Goal: Task Accomplishment & Management: Manage account settings

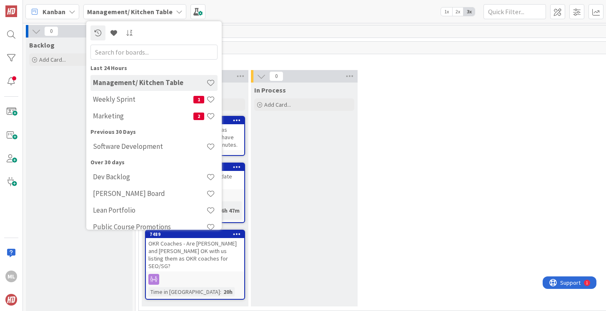
click at [267, 59] on span "Fast Track" at bounding box center [410, 60] width 535 height 8
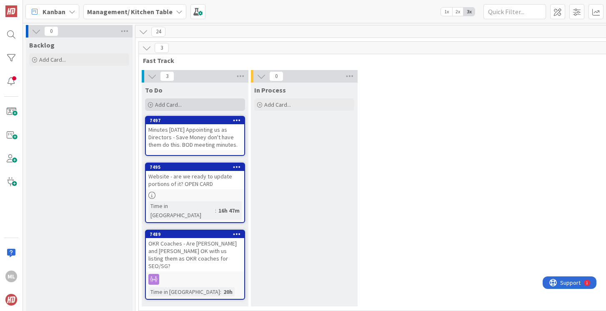
click at [185, 102] on div "Add Card..." at bounding box center [195, 104] width 100 height 13
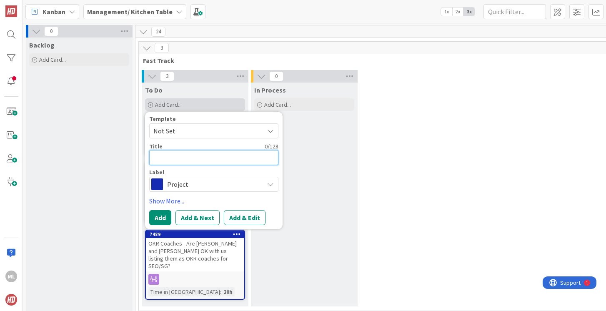
type textarea "E"
type textarea "x"
type textarea "Ex"
type textarea "x"
type textarea "Exe"
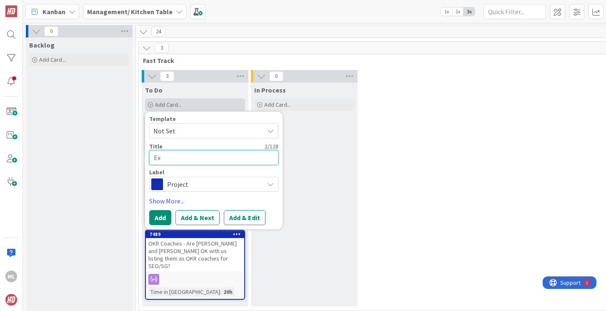
type textarea "x"
type textarea "Exec"
type textarea "x"
type textarea "Execu"
type textarea "x"
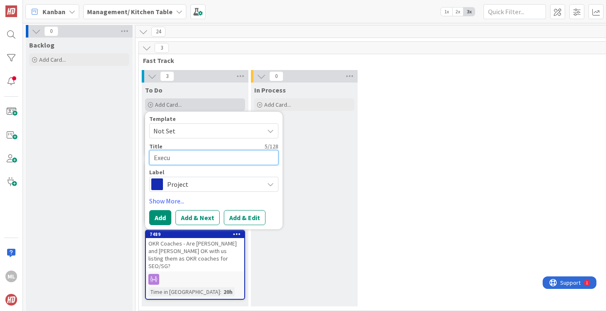
type textarea "Execut"
type textarea "x"
type textarea "Executi"
type textarea "x"
type textarea "Executiv"
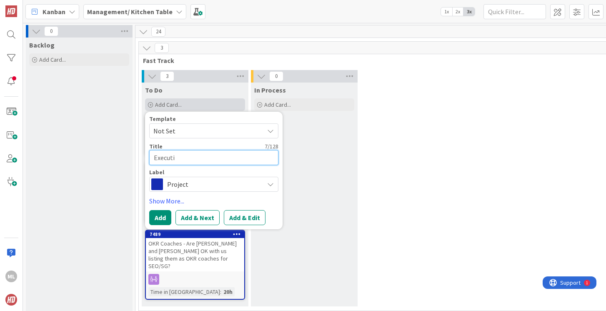
type textarea "x"
type textarea "Executive"
type textarea "x"
type textarea "Executive"
type textarea "x"
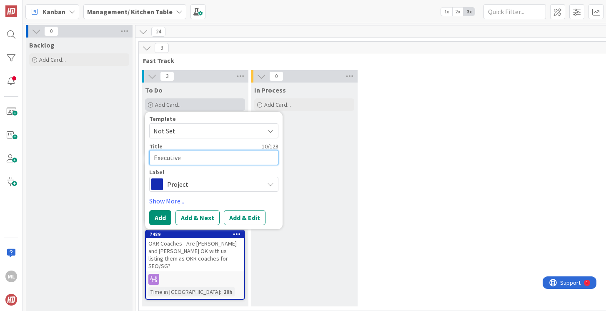
type textarea "Executive P"
type textarea "x"
type textarea "Executive Pl"
type textarea "x"
type textarea "Executive Pla"
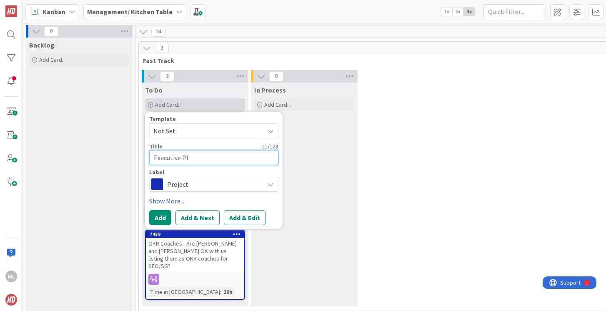
type textarea "x"
type textarea "Executive Play"
type textarea "x"
type textarea "Executive Playb"
type textarea "x"
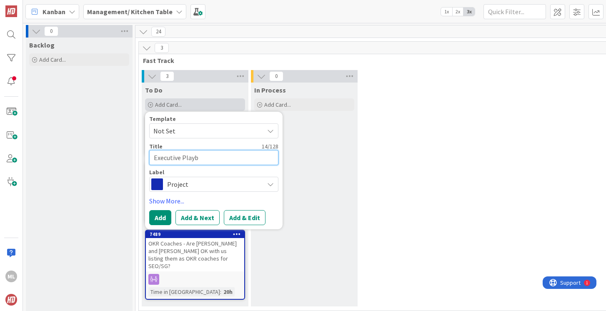
type textarea "Executive Playbo"
type textarea "x"
type textarea "Executive Playboo"
type textarea "x"
type textarea "Executive Playbook"
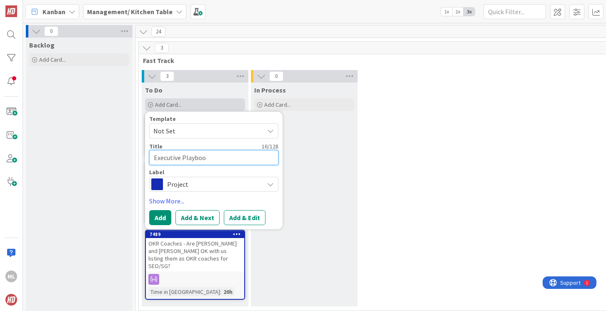
type textarea "x"
type textarea "Executive Playbook"
type textarea "x"
type textarea "Executive Playbook f"
type textarea "x"
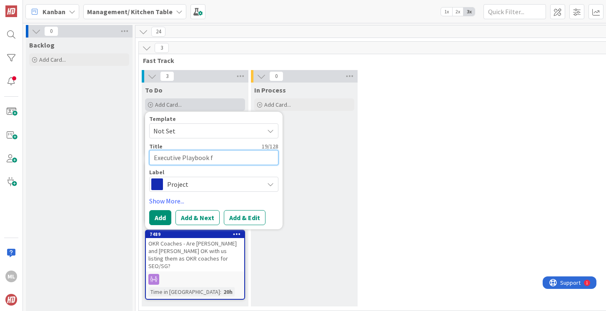
type textarea "Executive Playbook fi"
type textarea "x"
type textarea "Executive Playbook fin"
type textarea "x"
type textarea "Executive Playbook fina"
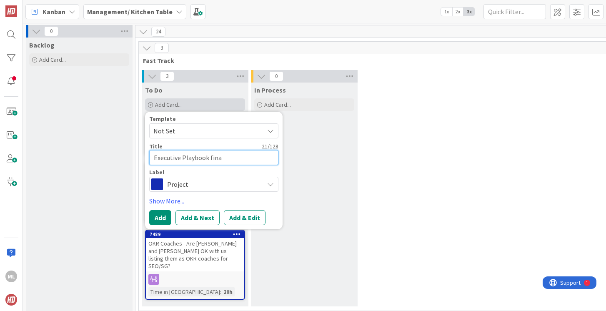
type textarea "x"
type textarea "Executive Playbook final"
type textarea "x"
type textarea "Executive Playbook final"
type textarea "x"
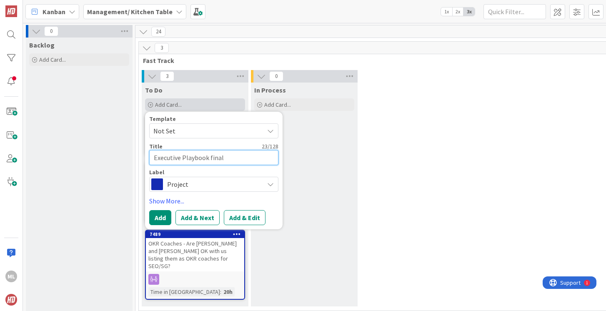
type textarea "Executive Playbook final r"
type textarea "x"
type textarea "Executive Playbook final re"
type textarea "x"
type textarea "Executive Playbook final rev"
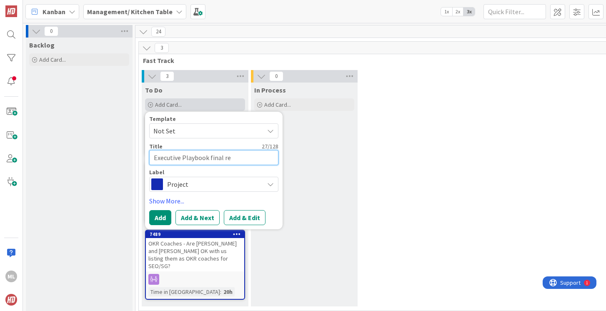
type textarea "x"
type textarea "Executive Playbook final revi"
type textarea "x"
type textarea "Executive Playbook final revie"
type textarea "x"
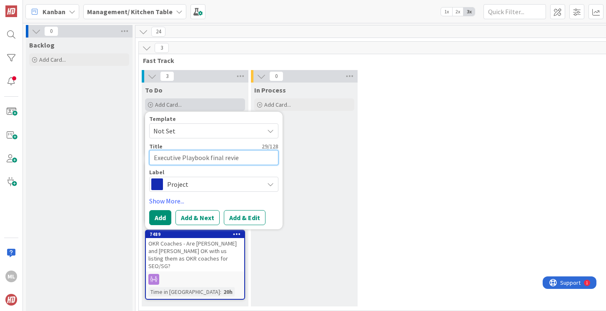
type textarea "Executive Playbook final review"
type textarea "x"
type textarea "Executive Playbook final review"
click at [158, 218] on button "Add" at bounding box center [160, 217] width 22 height 15
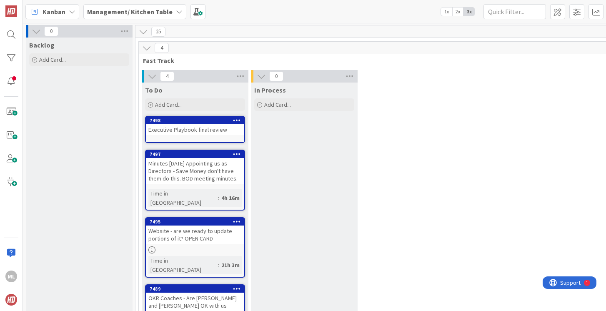
click at [195, 127] on div "Executive Playbook final review" at bounding box center [195, 129] width 98 height 11
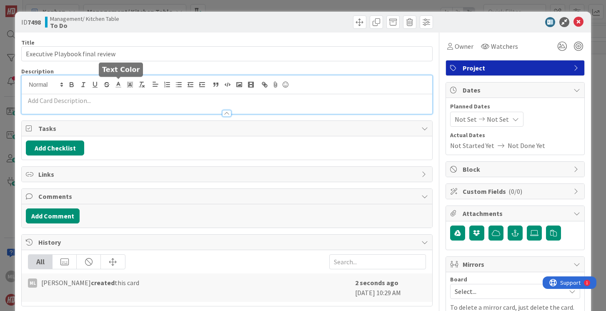
click at [119, 80] on div at bounding box center [227, 94] width 410 height 38
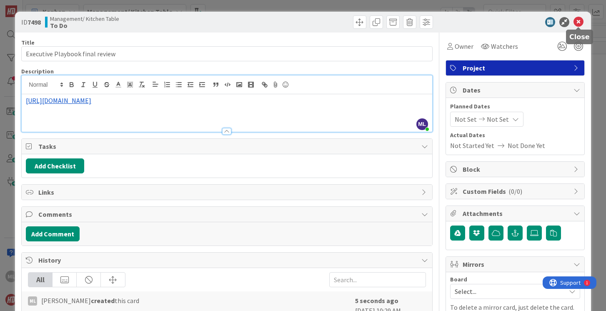
click at [577, 23] on icon at bounding box center [579, 22] width 10 height 10
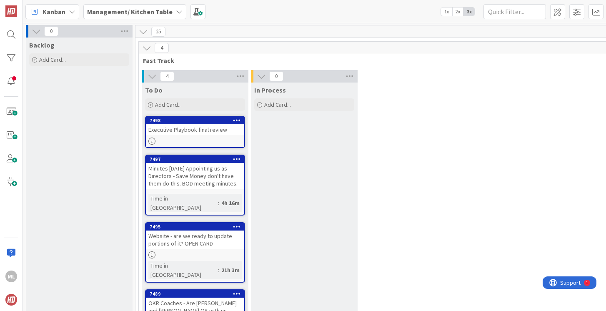
click at [195, 133] on div "Executive Playbook final review" at bounding box center [195, 129] width 98 height 11
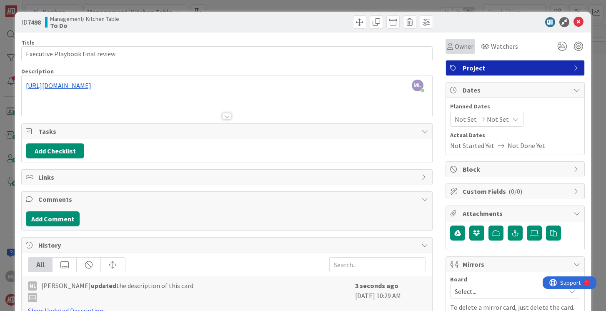
click at [459, 46] on span "Owner" at bounding box center [464, 46] width 19 height 10
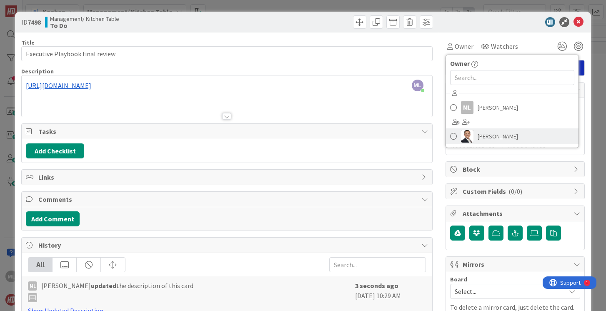
click at [481, 136] on span "[PERSON_NAME]" at bounding box center [498, 136] width 40 height 13
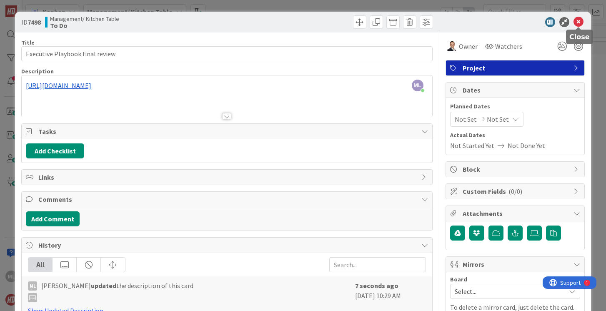
click at [579, 20] on icon at bounding box center [579, 22] width 10 height 10
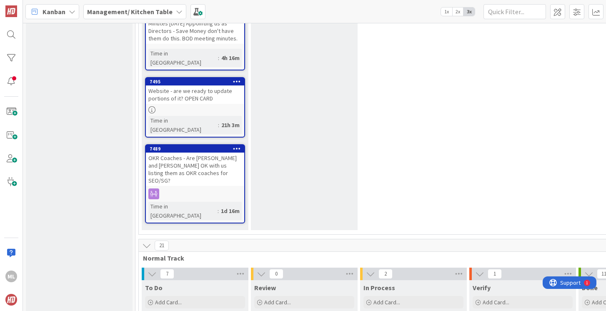
scroll to position [170, 0]
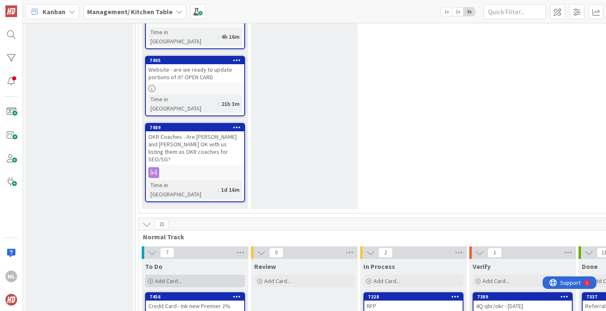
click at [163, 277] on span "Add Card..." at bounding box center [168, 281] width 27 height 8
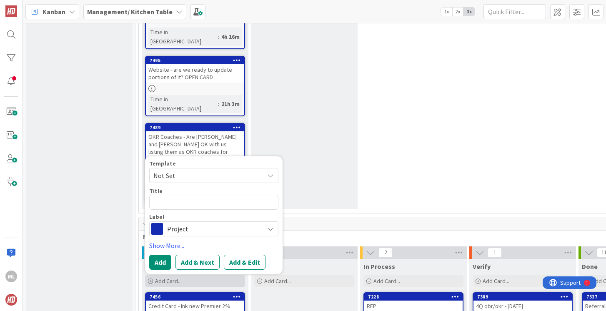
type textarea "x"
type textarea "I"
type textarea "x"
type textarea "In"
type textarea "x"
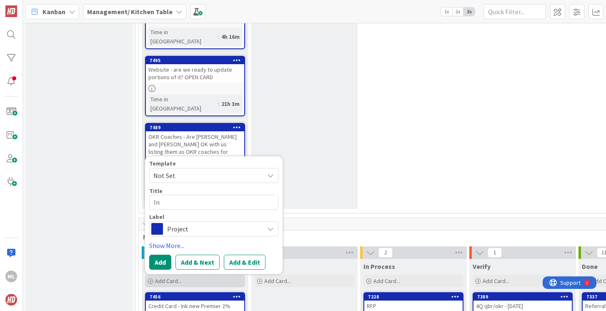
type textarea "Ins"
type textarea "x"
type textarea "Insu"
type textarea "x"
type textarea "Insura"
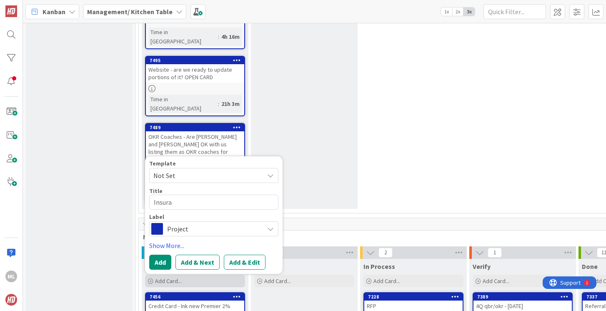
type textarea "x"
type textarea "Insuran"
type textarea "x"
type textarea "Insuranc"
type textarea "x"
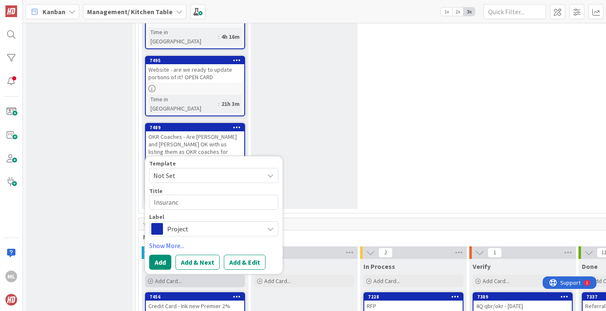
type textarea "Insurance"
type textarea "x"
type textarea "Insurance"
type textarea "x"
type textarea "Insurance -"
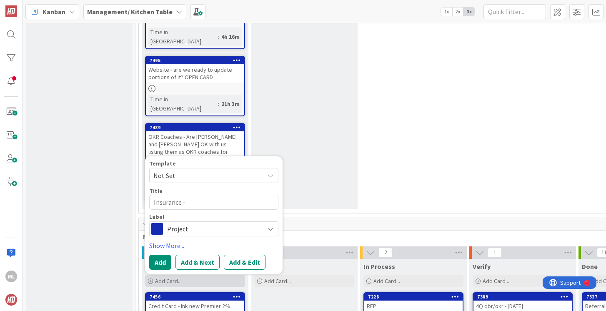
type textarea "x"
type textarea "Insurance - B"
type textarea "x"
type textarea "Insurance - Bu"
type textarea "x"
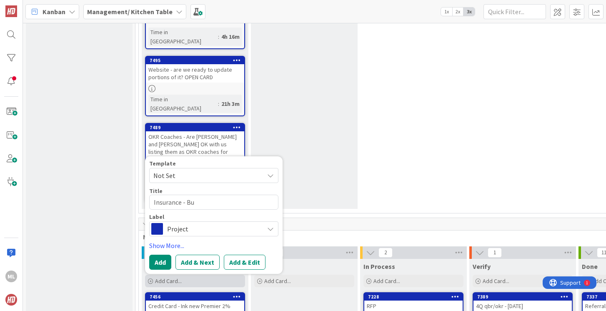
type textarea "Insurance - Bus"
type textarea "x"
type textarea "Insurance - Busi"
type textarea "x"
type textarea "Insurance - Busin"
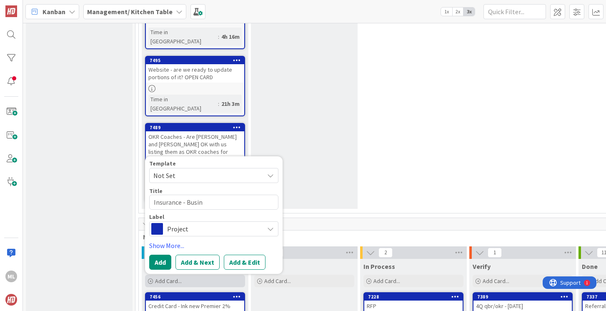
type textarea "x"
type textarea "Insurance - Busine"
type textarea "x"
type textarea "Insurance - Busines"
type textarea "x"
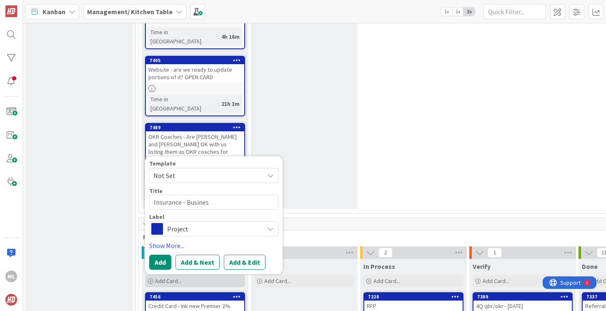
type textarea "Insurance - Business"
type textarea "x"
type textarea "Insurance - Business"
type textarea "x"
type textarea "Insurance - Business C"
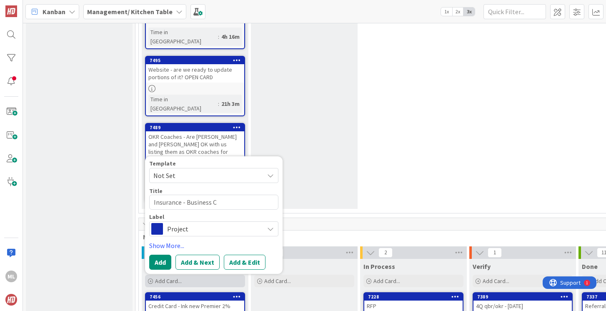
type textarea "x"
type textarea "Insurance - Business Co"
type textarea "x"
type textarea "Insurance - Business Con"
type textarea "x"
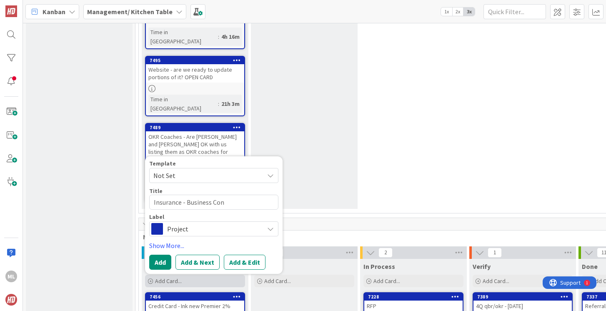
type textarea "Insurance - Business Cont"
type textarea "x"
type textarea "Insurance - Business [PERSON_NAME]"
type textarea "x"
type textarea "Insurance - Business Contin"
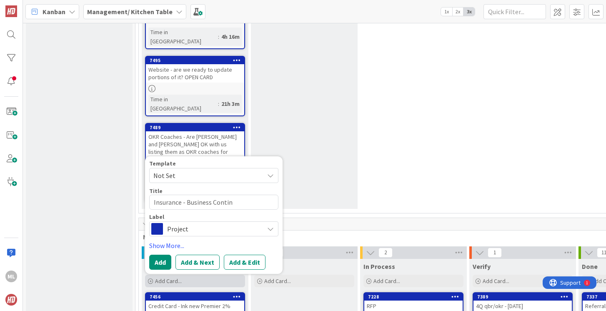
type textarea "x"
type textarea "Insurance - Business Continu"
type textarea "x"
type textarea "Insurance - Business Continui"
type textarea "x"
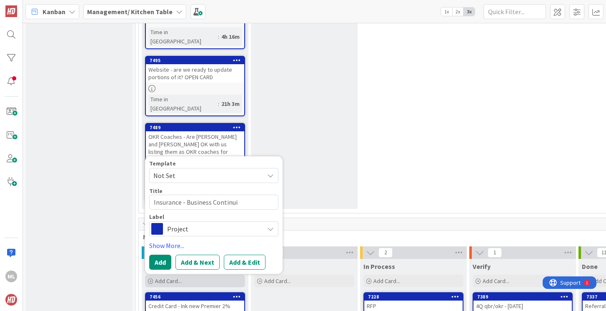
type textarea "Insurance - Business Continuit"
type textarea "x"
type textarea "Insurance - Business Continuity"
click at [163, 255] on button "Add" at bounding box center [160, 262] width 22 height 15
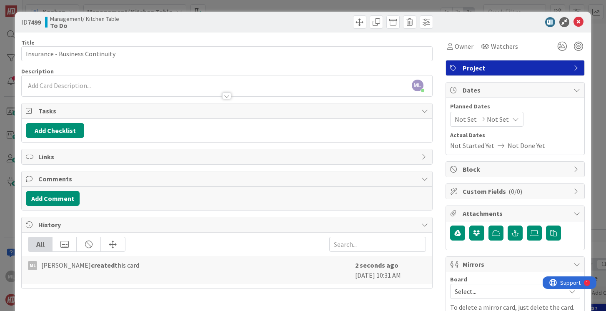
click at [158, 78] on div "ML [PERSON_NAME] just joined" at bounding box center [227, 85] width 410 height 21
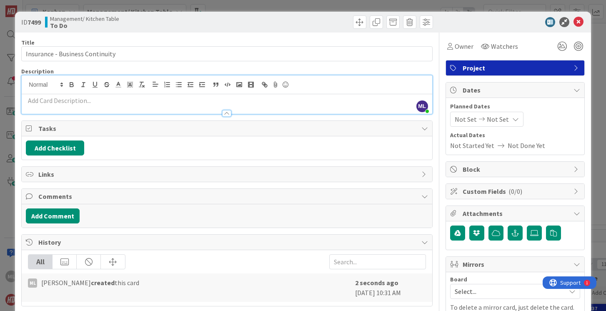
click at [128, 102] on p at bounding box center [227, 101] width 402 height 10
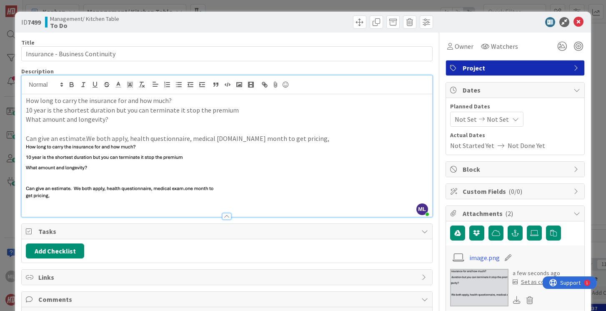
click at [85, 137] on p "Can give an estimate.We both apply, health questionnaire, medical [DOMAIN_NAME]…" at bounding box center [227, 171] width 402 height 75
click at [290, 139] on p "Can give an estimate once this is provided. We both apply, health questionnaire…" at bounding box center [227, 171] width 402 height 75
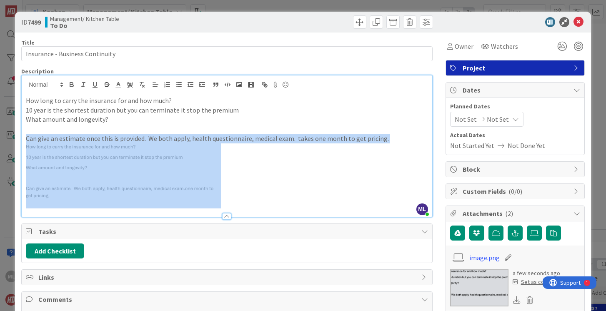
drag, startPoint x: 83, startPoint y: 198, endPoint x: 22, endPoint y: 190, distance: 61.8
click at [22, 190] on div "How long to carry the insurance for and how much? 10 year is the shortest durat…" at bounding box center [227, 155] width 410 height 123
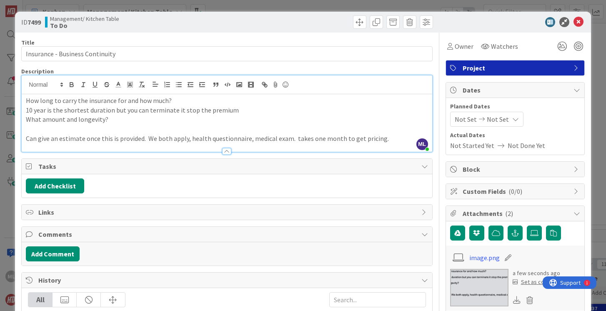
click at [26, 100] on p "How long to carry the insurance for and how much?" at bounding box center [227, 101] width 402 height 10
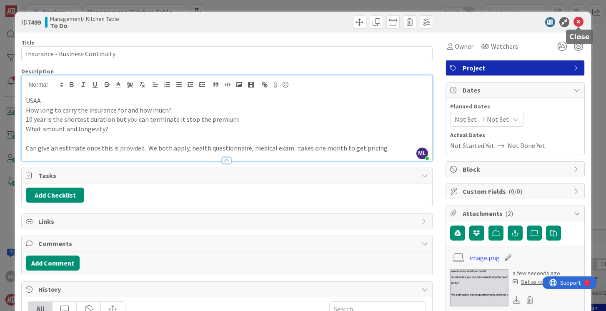
click at [583, 23] on icon at bounding box center [579, 22] width 10 height 10
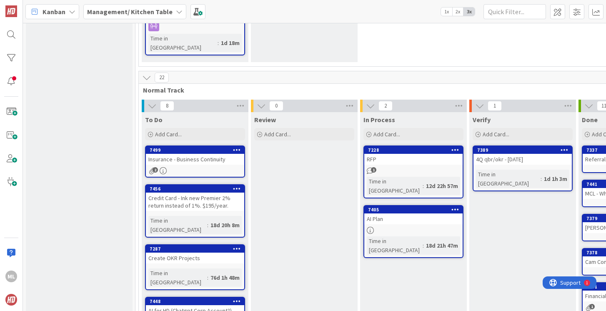
scroll to position [349, 0]
